Goal: Find specific page/section: Find specific page/section

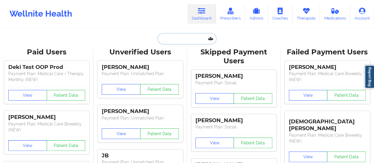
click at [175, 33] on input "text" at bounding box center [187, 38] width 59 height 11
paste input "[EMAIL_ADDRESS][DOMAIN_NAME]"
type input "[EMAIL_ADDRESS][DOMAIN_NAME]"
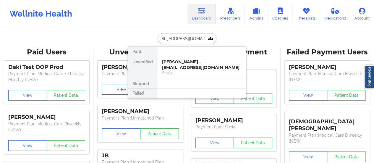
click at [179, 62] on div "[PERSON_NAME] - [EMAIL_ADDRESS][DOMAIN_NAME]" at bounding box center [201, 64] width 79 height 11
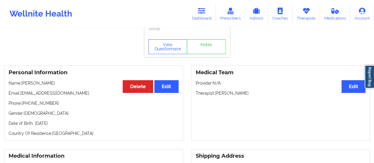
scroll to position [18, 0]
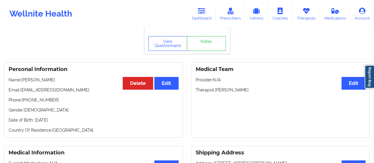
drag, startPoint x: 245, startPoint y: 91, endPoint x: 216, endPoint y: 93, distance: 29.0
click at [216, 93] on p "Therapist: [PERSON_NAME]" at bounding box center [281, 90] width 170 height 6
copy p "[PERSON_NAME]"
click at [231, 90] on p "Therapist: [PERSON_NAME]" at bounding box center [281, 90] width 170 height 6
drag, startPoint x: 245, startPoint y: 93, endPoint x: 227, endPoint y: 90, distance: 18.4
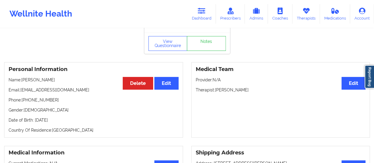
click at [227, 90] on p "Therapist: [PERSON_NAME]" at bounding box center [281, 90] width 170 height 6
copy p "[PERSON_NAME]"
drag, startPoint x: 81, startPoint y: 91, endPoint x: 21, endPoint y: 89, distance: 60.0
click at [21, 89] on p "Email: [EMAIL_ADDRESS][DOMAIN_NAME]" at bounding box center [94, 90] width 170 height 6
copy p "[EMAIL_ADDRESS][DOMAIN_NAME]"
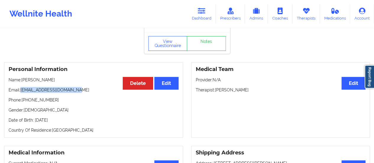
drag, startPoint x: 66, startPoint y: 84, endPoint x: 47, endPoint y: 82, distance: 18.7
click at [47, 82] on p "Name: [PERSON_NAME]" at bounding box center [94, 80] width 170 height 6
copy p "[PERSON_NAME]"
drag, startPoint x: 22, startPoint y: 81, endPoint x: 79, endPoint y: 81, distance: 56.5
click at [79, 81] on p "Name: [PERSON_NAME]" at bounding box center [94, 80] width 170 height 6
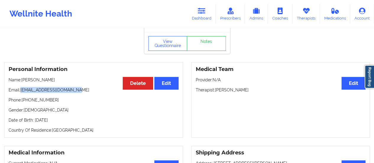
copy p "[PERSON_NAME]"
click at [211, 9] on link "Dashboard" at bounding box center [201, 14] width 28 height 20
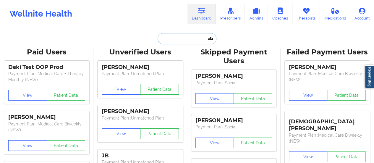
click at [174, 43] on input "text" at bounding box center [187, 38] width 59 height 11
paste input "[PERSON_NAME]"
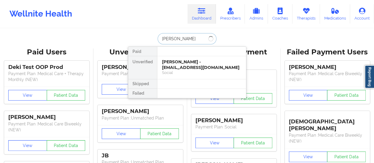
click at [160, 38] on input "[PERSON_NAME]" at bounding box center [187, 38] width 59 height 11
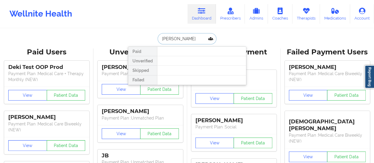
click at [182, 40] on input "[PERSON_NAME]" at bounding box center [187, 38] width 59 height 11
paste input "[EMAIL_ADDRESS][DOMAIN_NAME]"
type input "[EMAIL_ADDRESS][DOMAIN_NAME]"
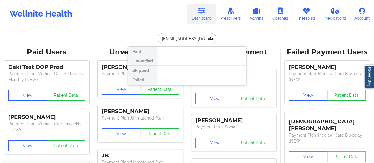
scroll to position [0, 9]
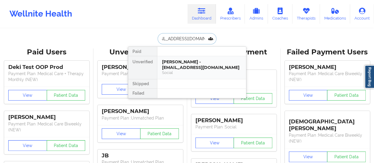
click at [184, 60] on div "[PERSON_NAME] - [EMAIL_ADDRESS][DOMAIN_NAME]" at bounding box center [201, 64] width 79 height 11
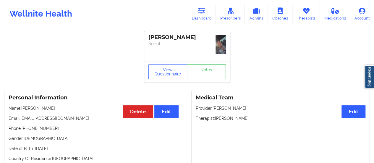
drag, startPoint x: 66, startPoint y: 107, endPoint x: 22, endPoint y: 108, distance: 43.5
click at [22, 108] on p "Name: [PERSON_NAME]" at bounding box center [94, 108] width 170 height 6
copy p "[PERSON_NAME]"
